Goal: Information Seeking & Learning: Learn about a topic

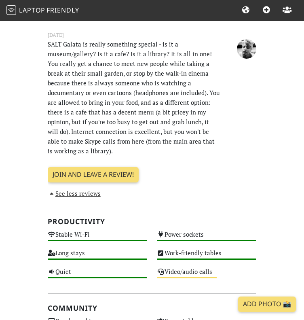
scroll to position [333, 0]
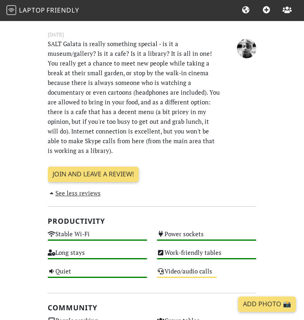
click at [131, 132] on p "SALT Galata is really something special - is it a museum/gallery? Is it a cafe?…" at bounding box center [134, 97] width 182 height 116
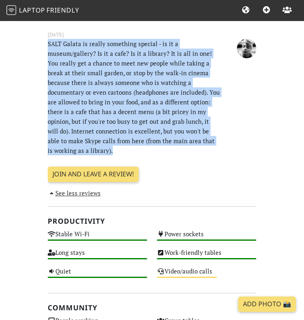
click at [155, 137] on p "SALT Galata is really something special - is it a museum/gallery? Is it a cafe?…" at bounding box center [134, 97] width 182 height 116
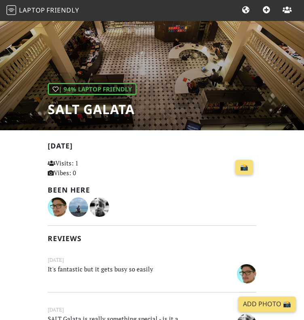
scroll to position [0, 0]
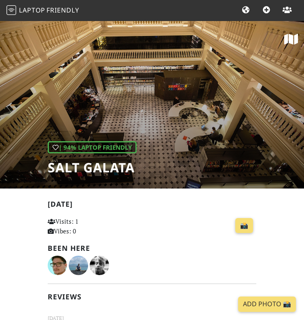
click at [247, 10] on icon at bounding box center [245, 9] width 9 height 7
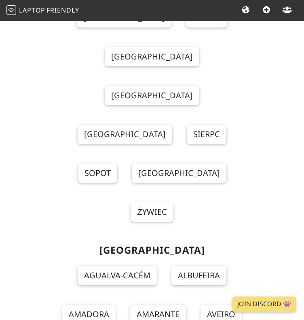
scroll to position [12730, 0]
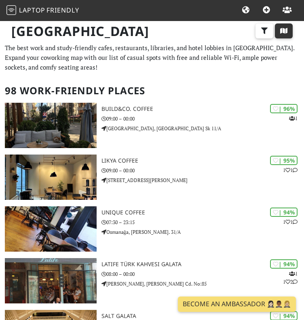
click at [283, 34] on button "button" at bounding box center [284, 30] width 18 height 15
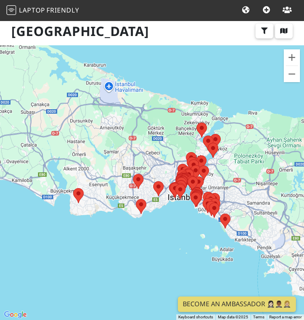
click at [177, 205] on div at bounding box center [152, 182] width 304 height 274
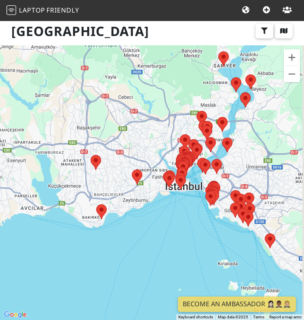
click at [180, 198] on div at bounding box center [152, 182] width 304 height 274
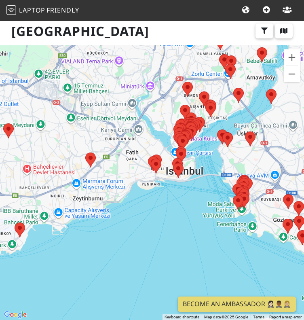
click at [200, 150] on div at bounding box center [152, 182] width 304 height 274
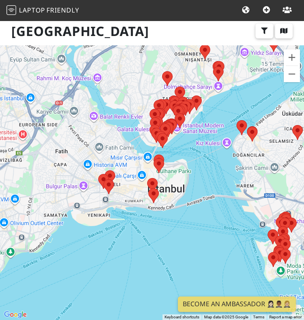
click at [173, 140] on div at bounding box center [152, 182] width 304 height 274
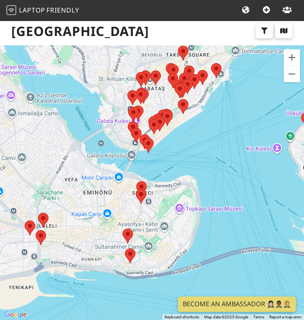
click at [161, 146] on div at bounding box center [152, 182] width 304 height 274
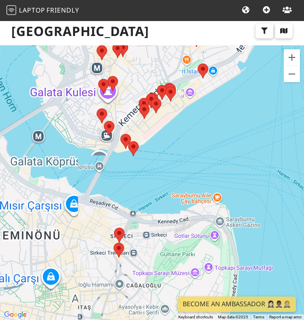
click at [144, 142] on div at bounding box center [152, 182] width 304 height 274
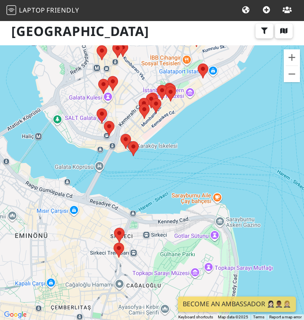
click at [144, 142] on div at bounding box center [152, 182] width 304 height 274
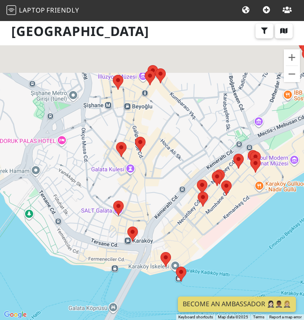
drag, startPoint x: 99, startPoint y: 108, endPoint x: 162, endPoint y: 224, distance: 132.6
click at [162, 224] on div at bounding box center [152, 182] width 304 height 274
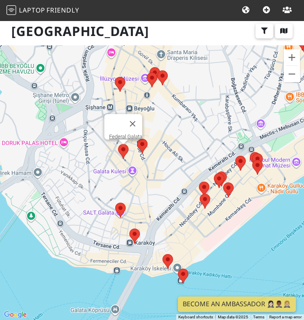
click at [118, 144] on area at bounding box center [118, 144] width 0 height 0
click at [137, 139] on area at bounding box center [137, 139] width 0 height 0
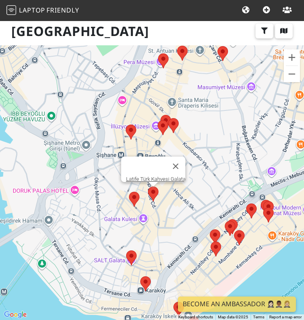
drag, startPoint x: 164, startPoint y: 165, endPoint x: 178, endPoint y: 239, distance: 76.1
click at [178, 239] on div "Latife Türk Kahvesi Galata" at bounding box center [152, 182] width 304 height 274
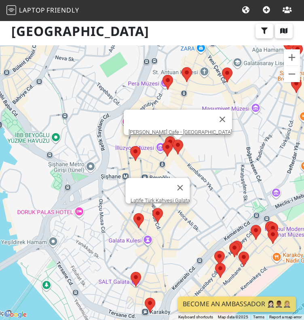
click at [173, 139] on area at bounding box center [173, 139] width 0 height 0
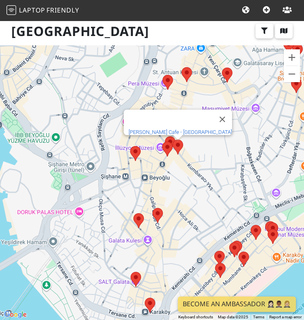
click at [179, 129] on link "[PERSON_NAME] Cafe - [GEOGRAPHIC_DATA]" at bounding box center [180, 132] width 103 height 6
click at [165, 136] on area at bounding box center [165, 136] width 0 height 0
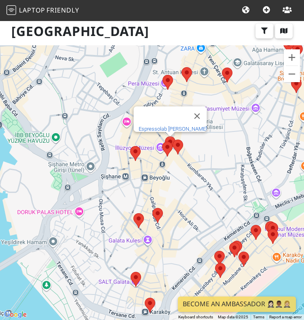
click at [169, 126] on link "Espressolab [PERSON_NAME]" at bounding box center [173, 129] width 68 height 6
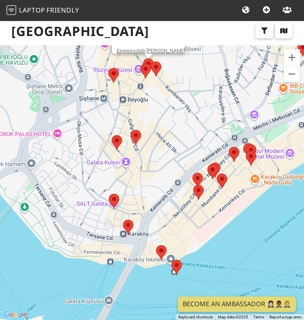
drag, startPoint x: 181, startPoint y: 223, endPoint x: 150, endPoint y: 132, distance: 96.0
click at [150, 132] on div "Espressolab [PERSON_NAME]" at bounding box center [152, 182] width 304 height 274
click at [173, 207] on div "Espressolab [PERSON_NAME]" at bounding box center [152, 182] width 304 height 274
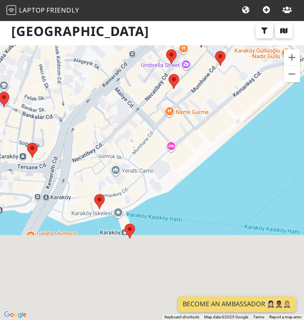
drag, startPoint x: 157, startPoint y: 246, endPoint x: 109, endPoint y: 144, distance: 112.6
click at [109, 144] on div "Espressolab [PERSON_NAME]" at bounding box center [152, 182] width 304 height 274
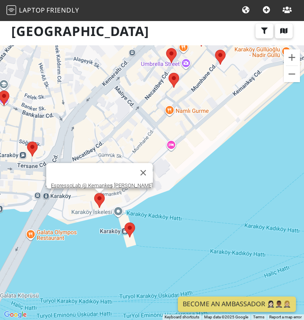
click at [94, 193] on area at bounding box center [94, 193] width 0 height 0
click at [103, 182] on link "EspressoLab @ Kemankeş [PERSON_NAME]" at bounding box center [102, 185] width 102 height 6
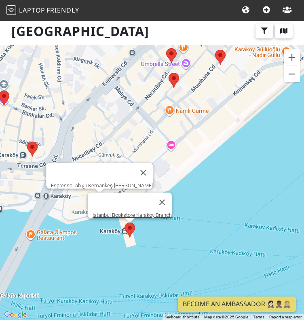
click at [124, 222] on area at bounding box center [124, 222] width 0 height 0
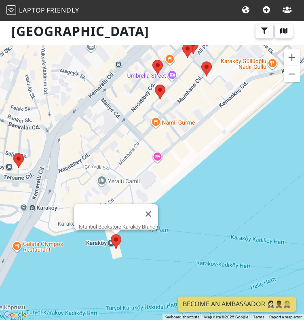
drag, startPoint x: 175, startPoint y: 141, endPoint x: 103, endPoint y: 235, distance: 118.2
click at [103, 235] on div "Istanbul Bookstore Karakoy Branch" at bounding box center [152, 182] width 304 height 274
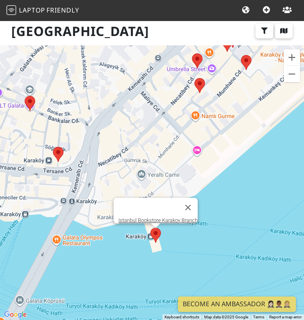
drag, startPoint x: 70, startPoint y: 232, endPoint x: 175, endPoint y: 134, distance: 144.7
click at [175, 134] on div "Istanbul Bookstore Karakoy Branch" at bounding box center [152, 182] width 304 height 274
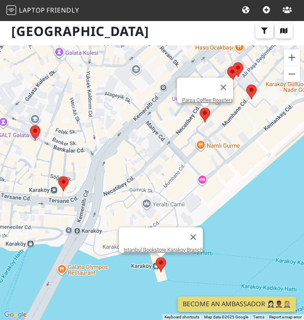
click at [200, 108] on area at bounding box center [200, 108] width 0 height 0
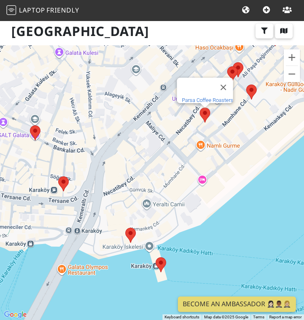
click at [212, 97] on link "Parsa Coffee Roasters" at bounding box center [207, 100] width 51 height 6
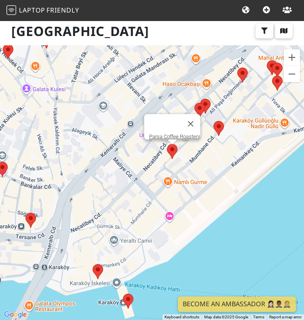
drag, startPoint x: 257, startPoint y: 127, endPoint x: 223, endPoint y: 163, distance: 49.8
click at [223, 163] on div "Parsa Coffee Roasters" at bounding box center [152, 182] width 304 height 274
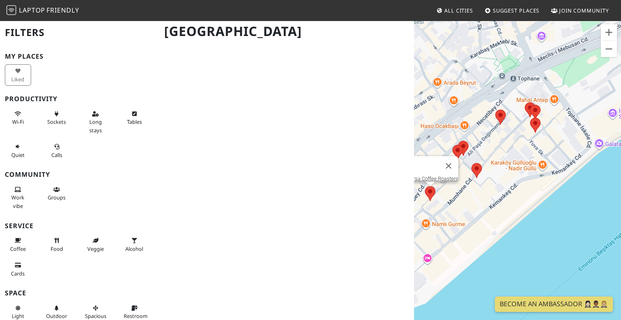
drag, startPoint x: 475, startPoint y: 111, endPoint x: 369, endPoint y: 153, distance: 114.5
click at [304, 153] on div "Istanbul Filters My Places Liked Productivity Wi-Fi Sockets Long stays Tables Q…" at bounding box center [310, 170] width 621 height 300
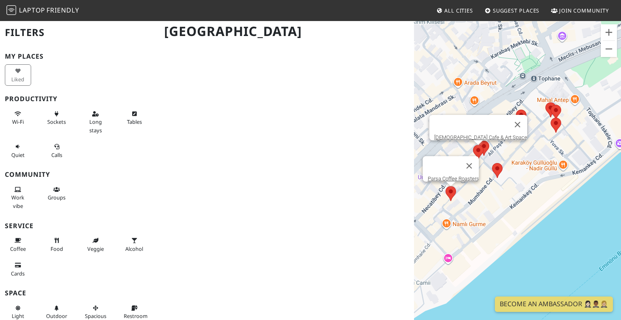
click at [304, 145] on area at bounding box center [473, 145] width 0 height 0
click at [304, 163] on area at bounding box center [492, 163] width 0 height 0
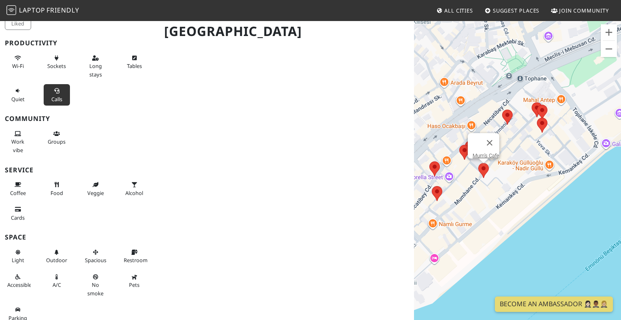
scroll to position [60, 0]
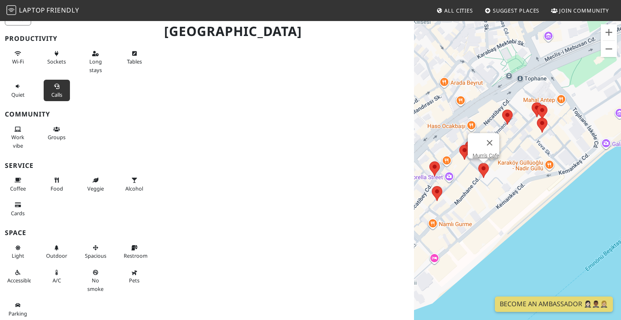
click at [58, 92] on span "Calls" at bounding box center [56, 94] width 11 height 7
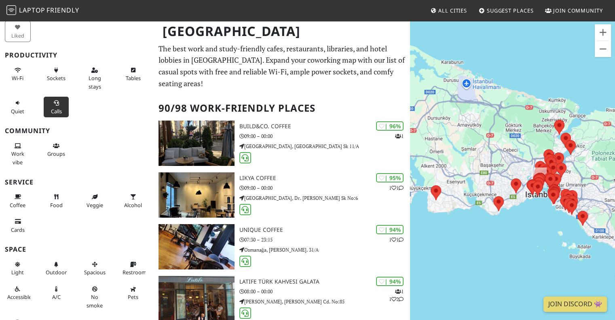
scroll to position [60, 0]
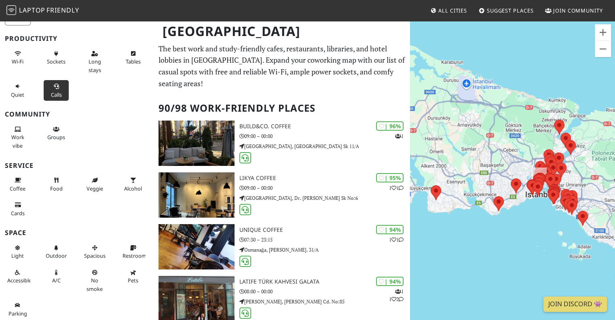
click at [542, 210] on div at bounding box center [512, 180] width 205 height 320
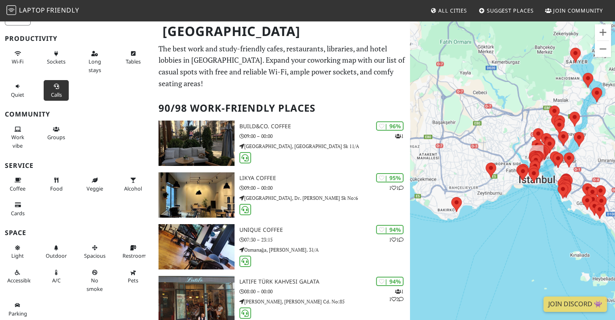
click at [542, 210] on div at bounding box center [512, 180] width 205 height 320
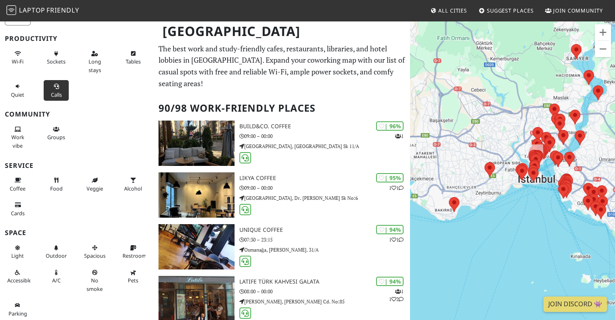
click at [542, 210] on div at bounding box center [512, 180] width 205 height 320
click at [539, 198] on div at bounding box center [512, 180] width 205 height 320
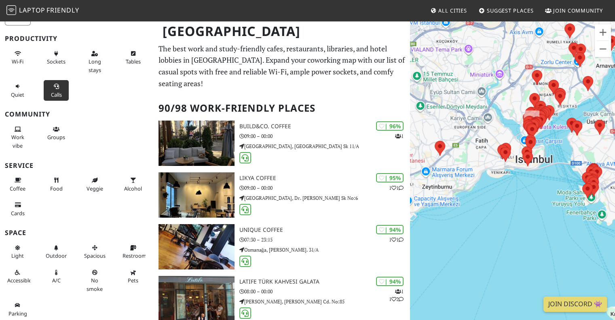
click at [560, 138] on div at bounding box center [512, 180] width 205 height 320
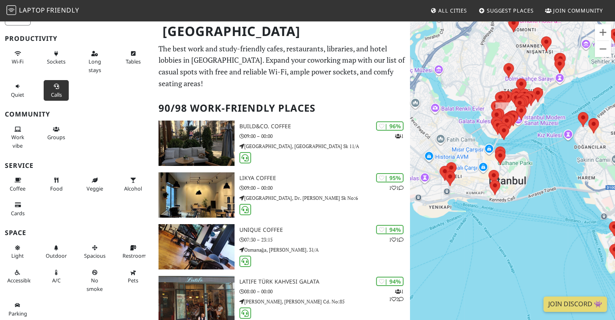
click at [523, 132] on div at bounding box center [512, 180] width 205 height 320
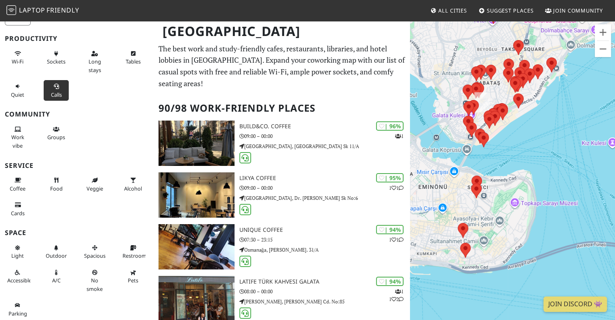
click at [500, 137] on div at bounding box center [512, 180] width 205 height 320
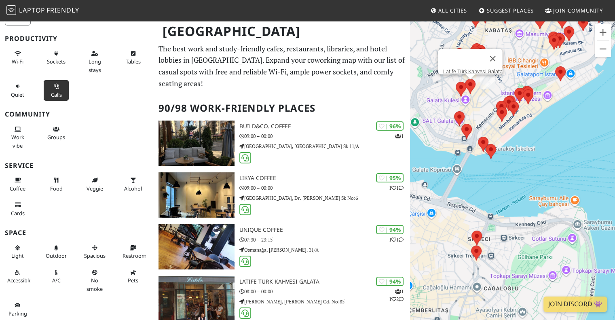
click at [465, 79] on area at bounding box center [465, 79] width 0 height 0
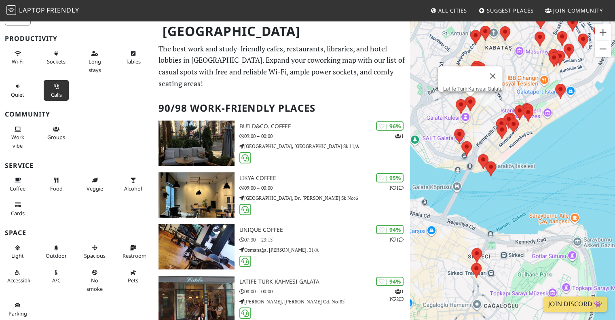
drag, startPoint x: 487, startPoint y: 97, endPoint x: 487, endPoint y: 116, distance: 19.4
click at [487, 116] on div "Latife Türk Kahvesi Galata" at bounding box center [512, 180] width 205 height 320
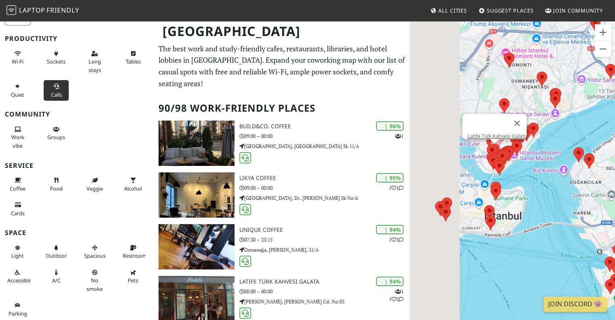
drag, startPoint x: 508, startPoint y: 166, endPoint x: 620, endPoint y: 262, distance: 147.9
click at [614, 262] on html "Laptop Friendly All Cities Suggest Places Join Community [GEOGRAPHIC_DATA] Filt…" at bounding box center [307, 160] width 615 height 320
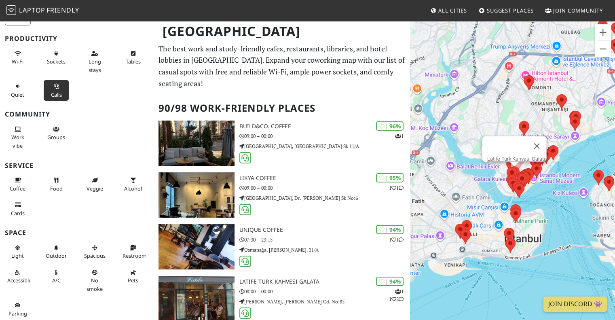
click at [535, 187] on div "Latife Türk Kahvesi Galata" at bounding box center [512, 180] width 205 height 320
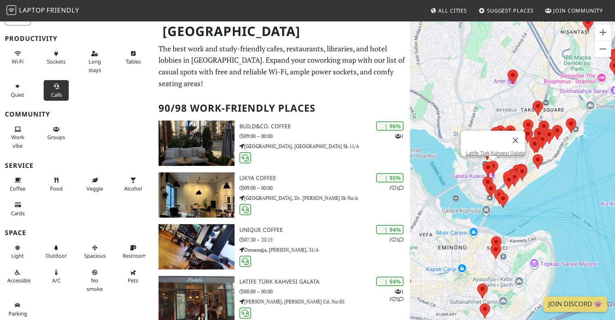
click at [532, 192] on div "Latife Türk Kahvesi Galata" at bounding box center [512, 180] width 205 height 320
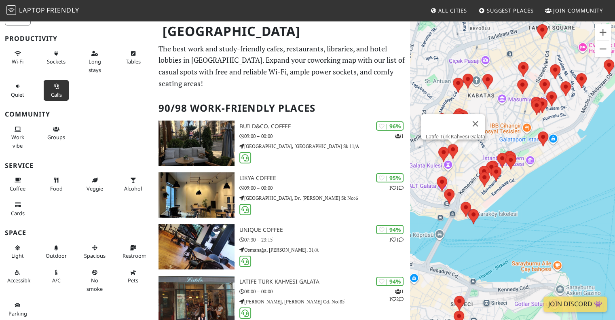
click at [513, 118] on div "Latife Türk Kahvesi Galata" at bounding box center [512, 180] width 205 height 320
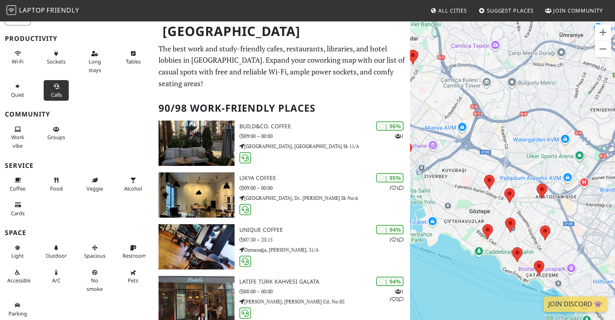
scroll to position [0, 0]
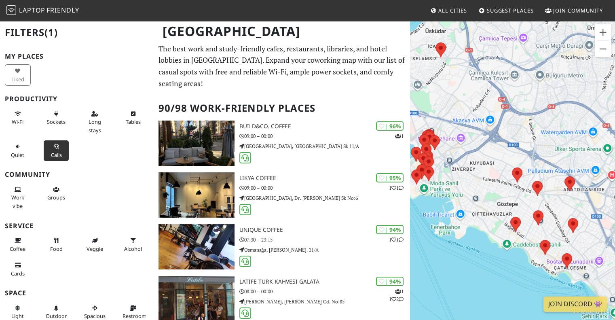
drag, startPoint x: 469, startPoint y: 158, endPoint x: 569, endPoint y: 155, distance: 100.3
click at [569, 155] on div "Latife Türk Kahvesi Galata" at bounding box center [512, 180] width 205 height 320
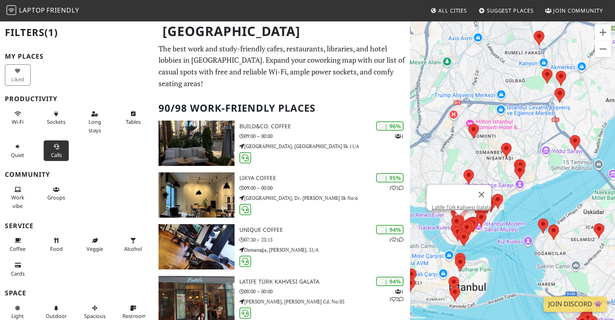
drag, startPoint x: 439, startPoint y: 90, endPoint x: 523, endPoint y: 272, distance: 200.4
click at [523, 272] on div "Latife Türk Kahvesi Galata" at bounding box center [512, 180] width 205 height 320
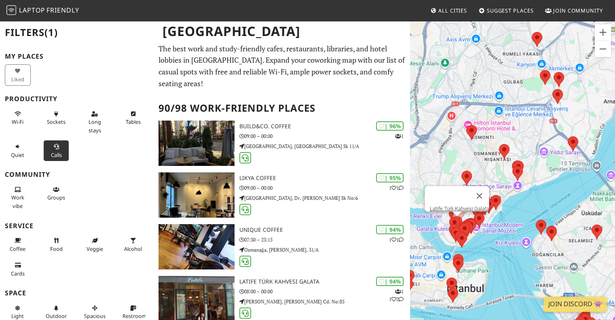
click at [512, 197] on div "Latife Türk Kahvesi Galata" at bounding box center [512, 180] width 205 height 320
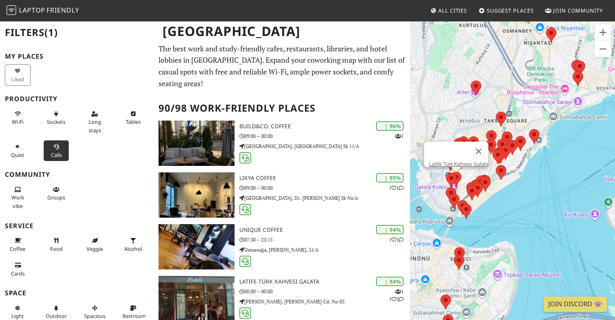
drag, startPoint x: 498, startPoint y: 206, endPoint x: 553, endPoint y: 126, distance: 97.4
click at [553, 126] on div "Latife Türk Kahvesi Galata" at bounding box center [512, 180] width 205 height 320
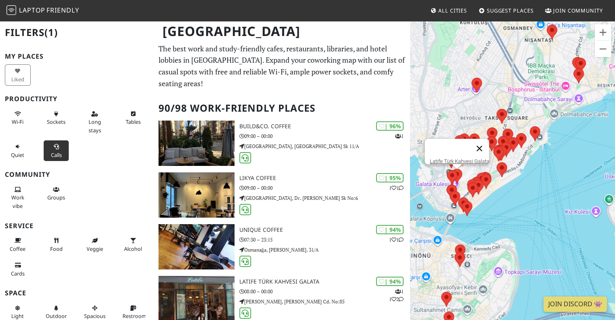
click at [484, 142] on button "Close" at bounding box center [478, 148] width 19 height 19
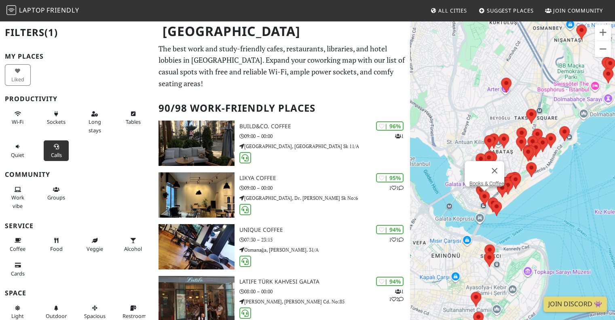
click at [479, 191] on area at bounding box center [479, 191] width 0 height 0
click at [488, 180] on link "Books & Coffee" at bounding box center [486, 183] width 35 height 6
click at [497, 182] on area at bounding box center [497, 182] width 0 height 0
click at [508, 172] on link "Parsa Coffee Roasters" at bounding box center [504, 175] width 51 height 6
